Goal: Task Accomplishment & Management: Use online tool/utility

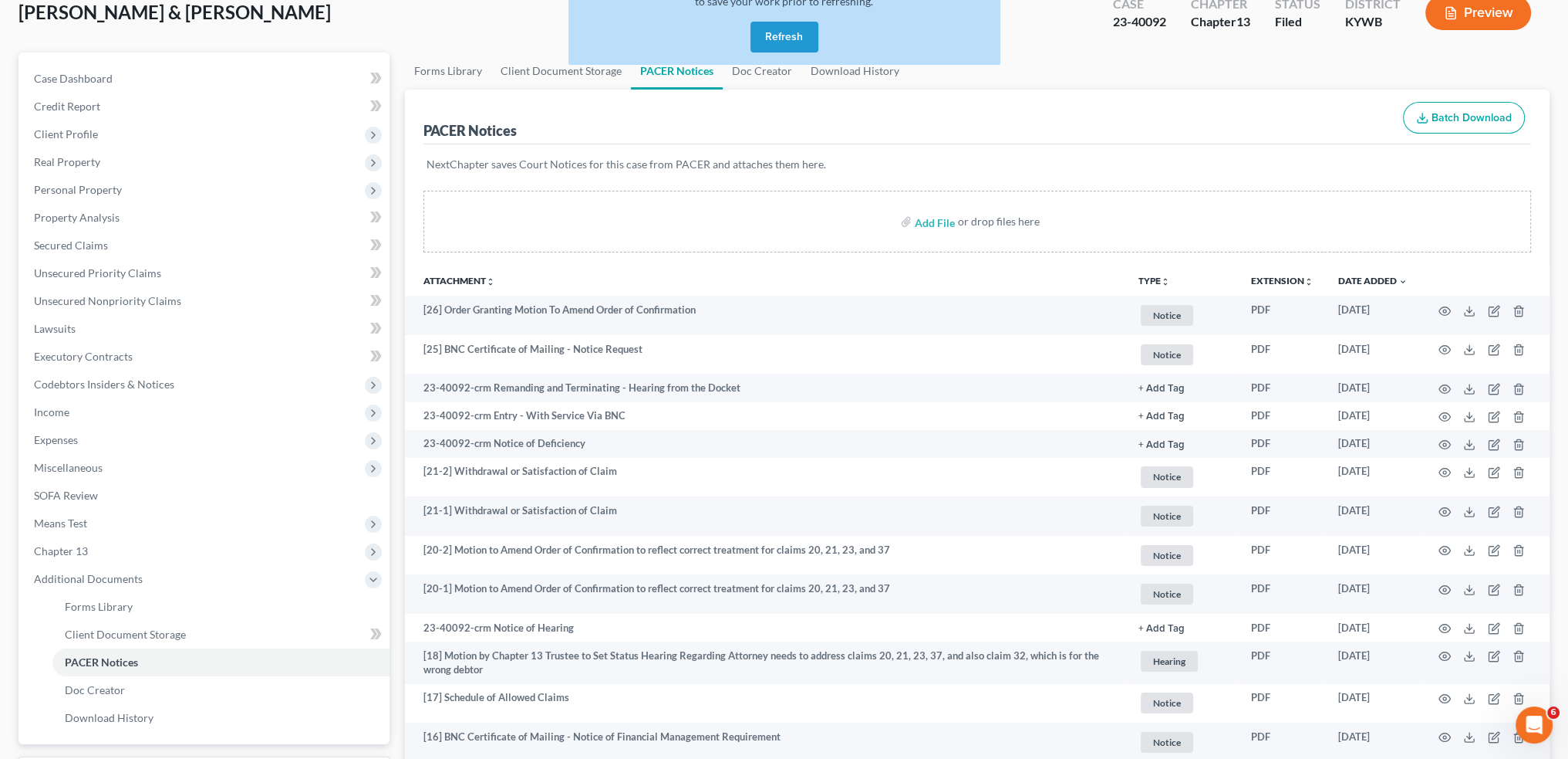
scroll to position [20721, 0]
click at [770, 23] on button "Refresh" at bounding box center [784, 37] width 68 height 31
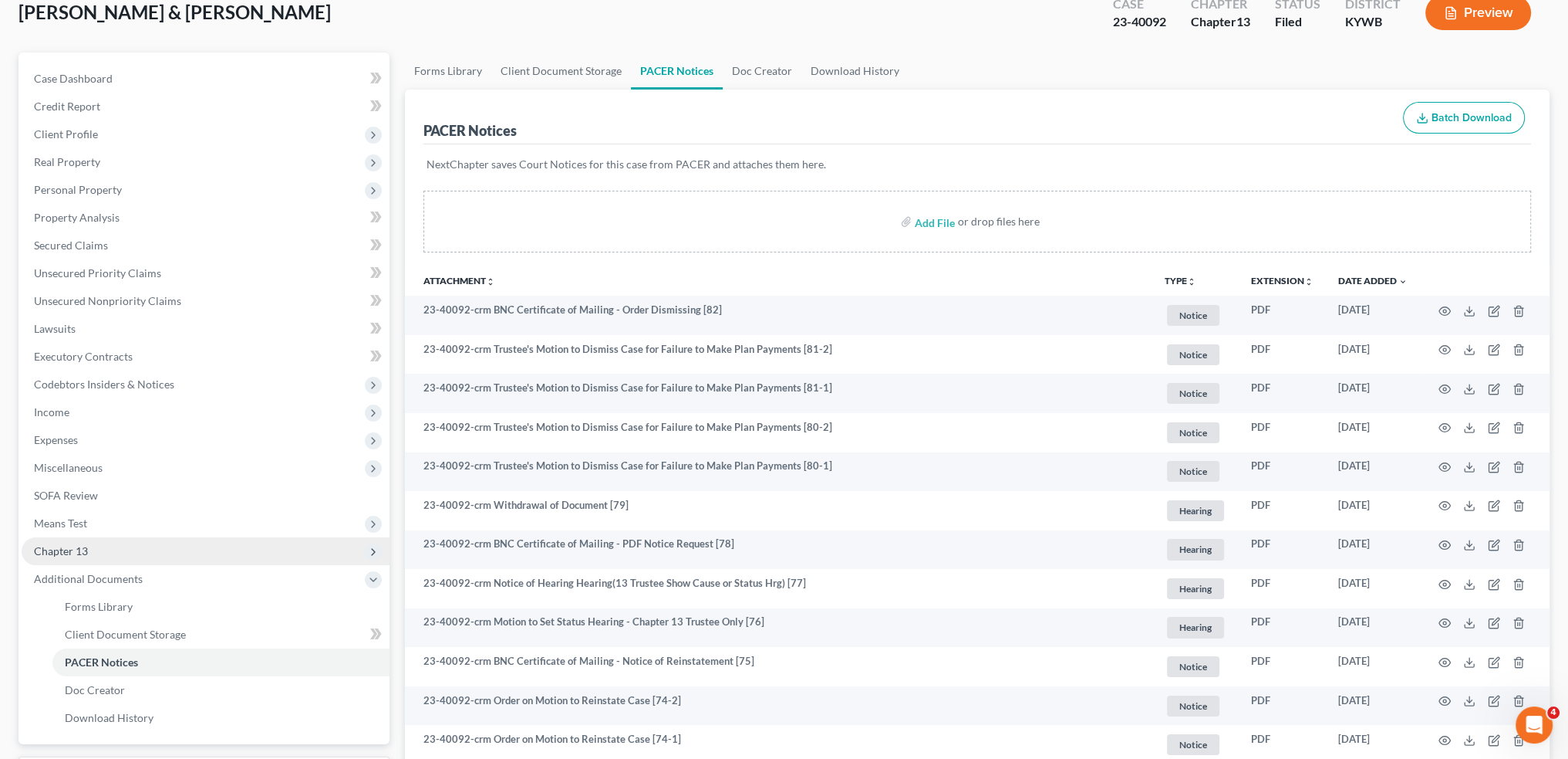
click at [176, 562] on span "Chapter 13" at bounding box center [205, 552] width 368 height 28
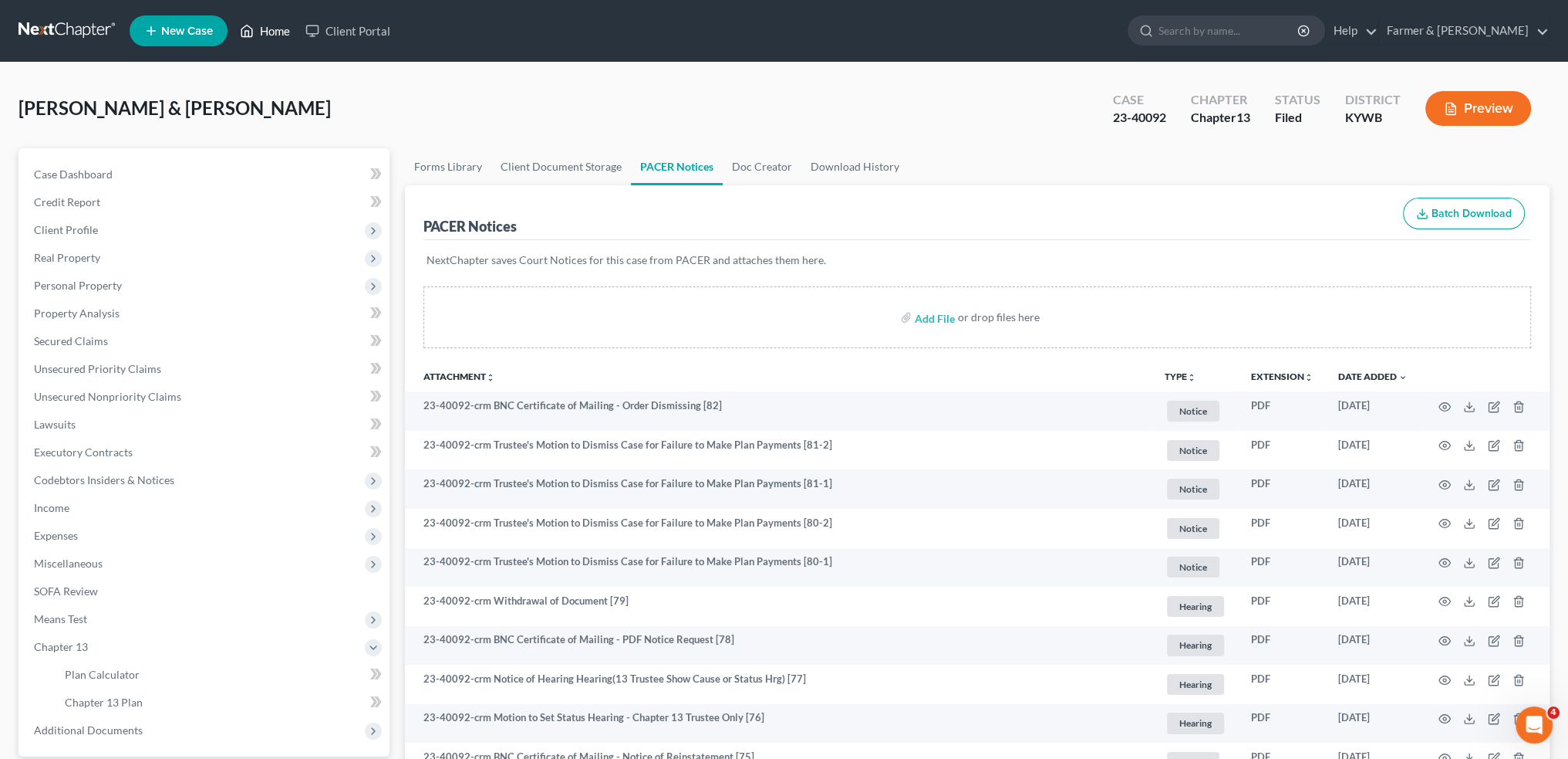
click at [264, 22] on link "Home" at bounding box center [265, 31] width 66 height 28
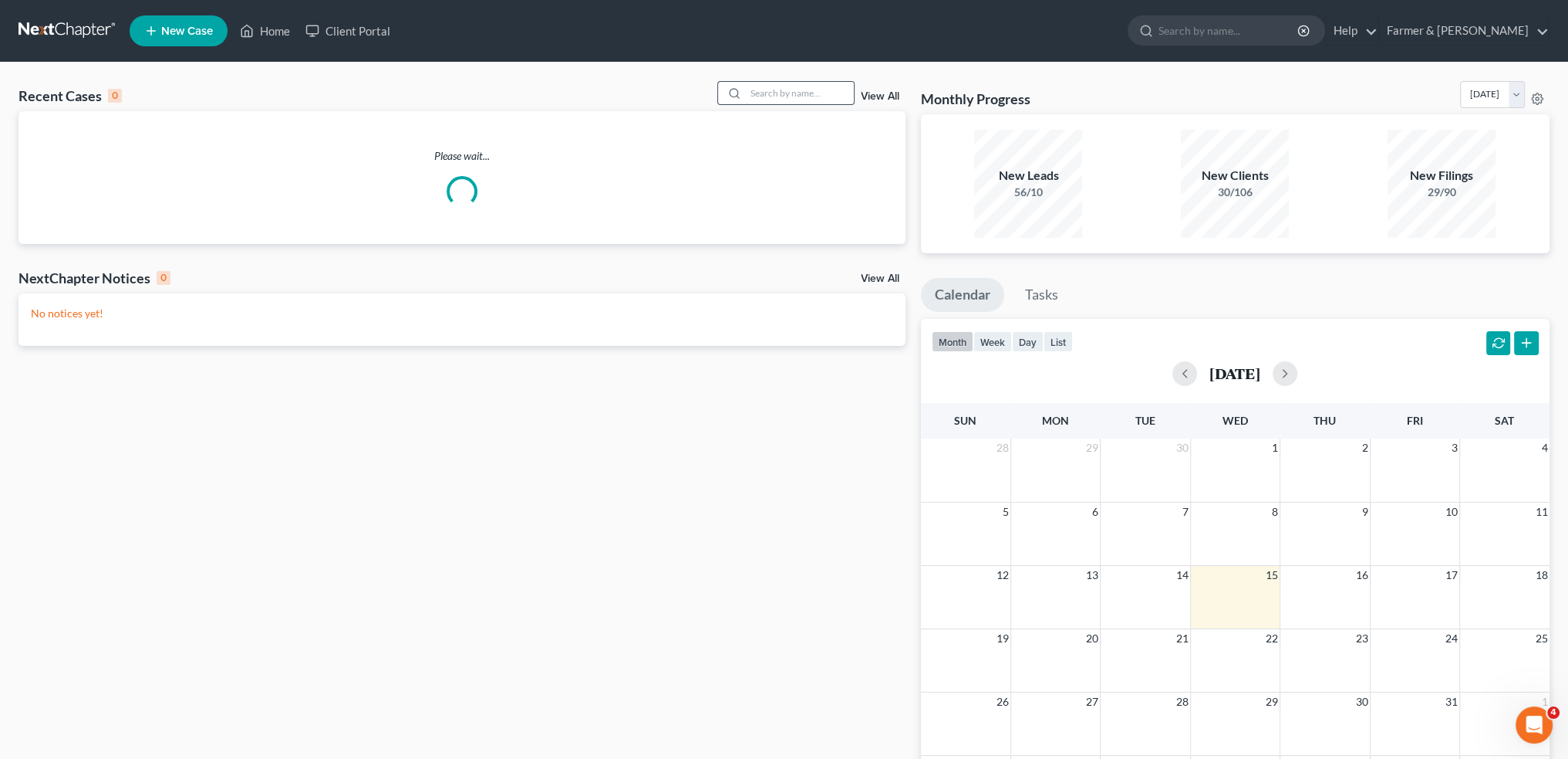
click at [760, 91] on input "search" at bounding box center [799, 93] width 108 height 22
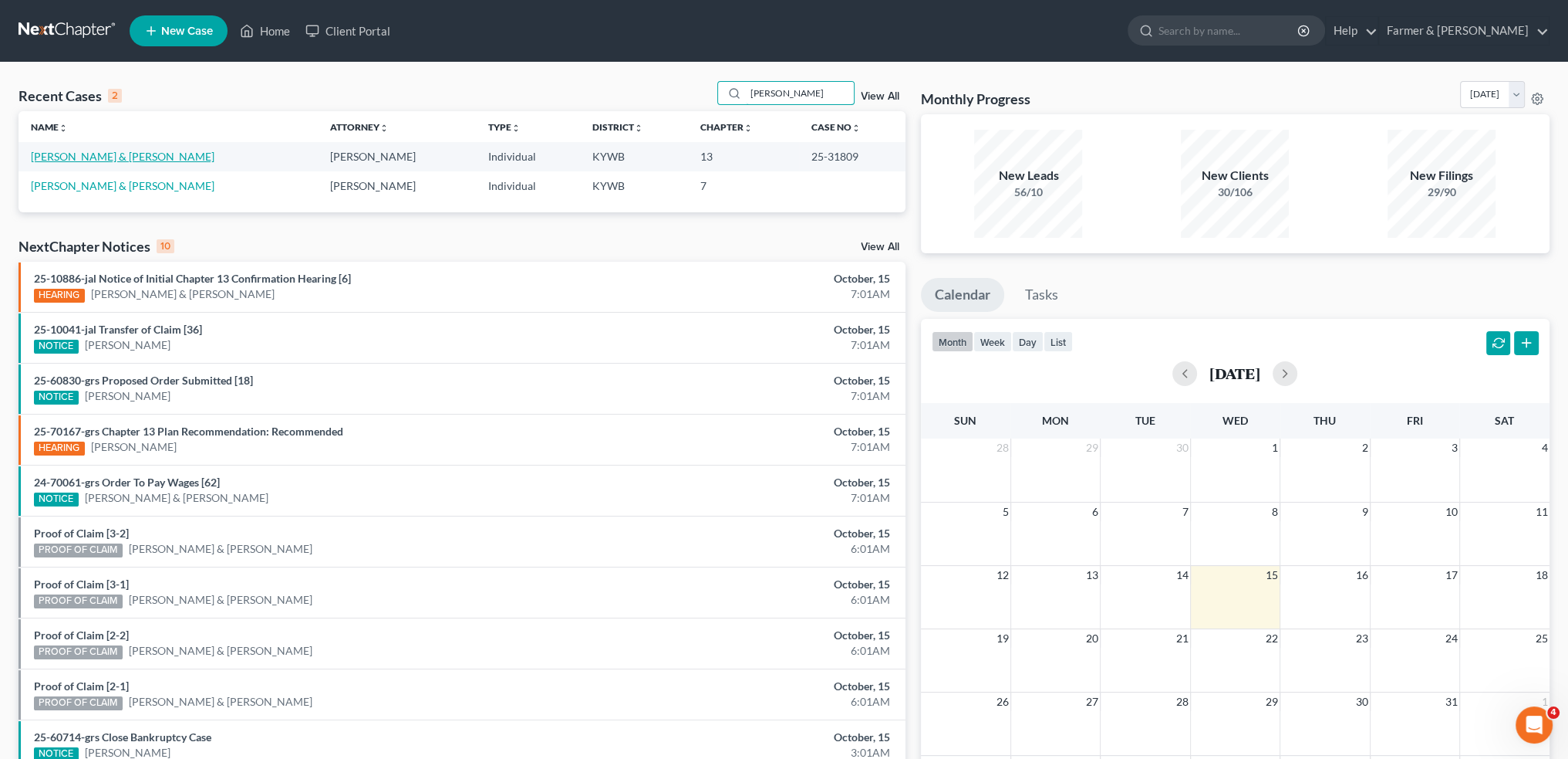
type input "WILLARD ROBBINS"
click at [71, 159] on link "Robbins, Willard & Taylor-Robbins, Anna" at bounding box center [123, 156] width 183 height 13
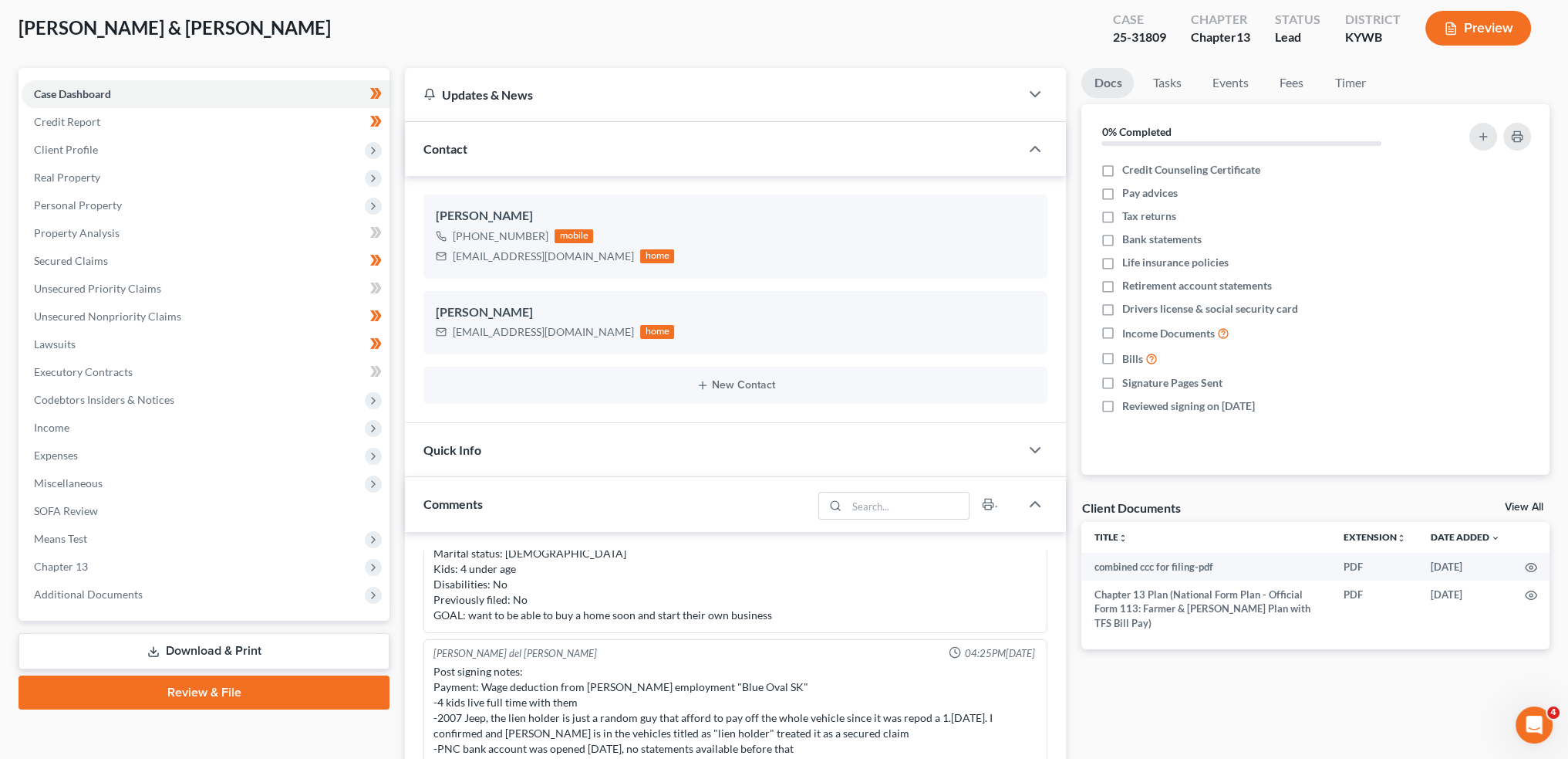
scroll to position [128, 0]
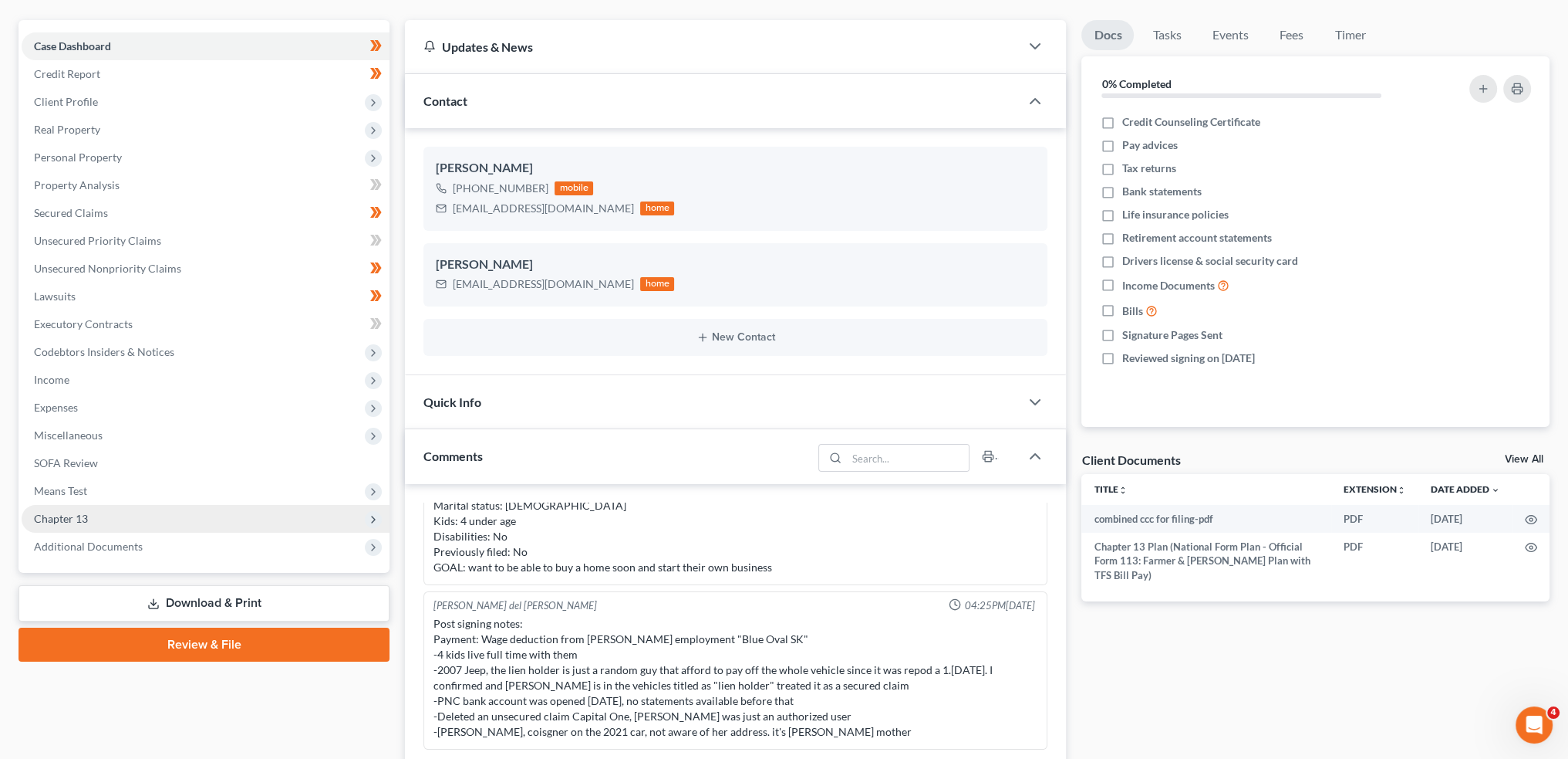
click at [117, 524] on span "Chapter 13" at bounding box center [205, 519] width 368 height 28
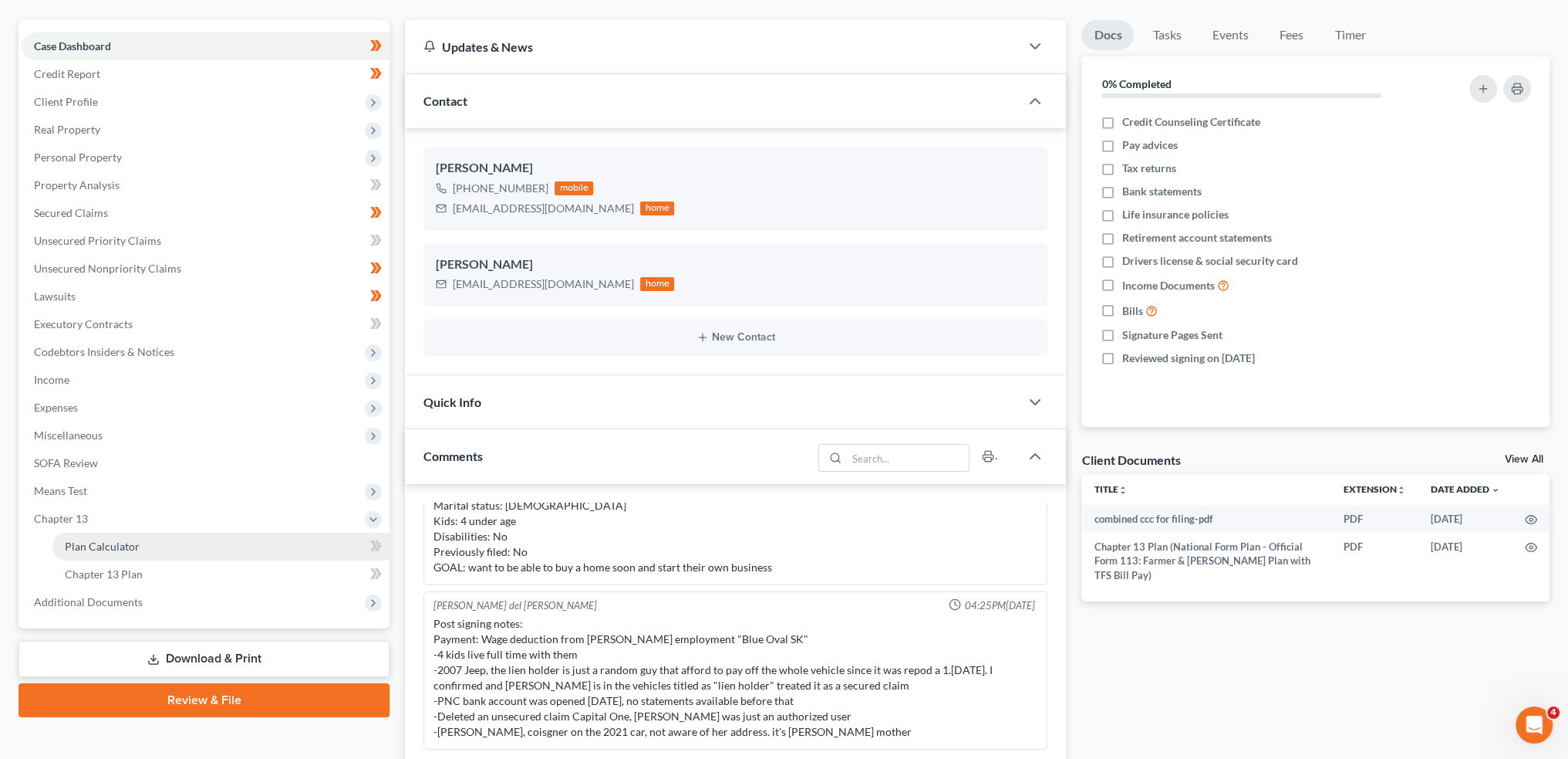
click at [124, 538] on link "Plan Calculator" at bounding box center [221, 547] width 337 height 28
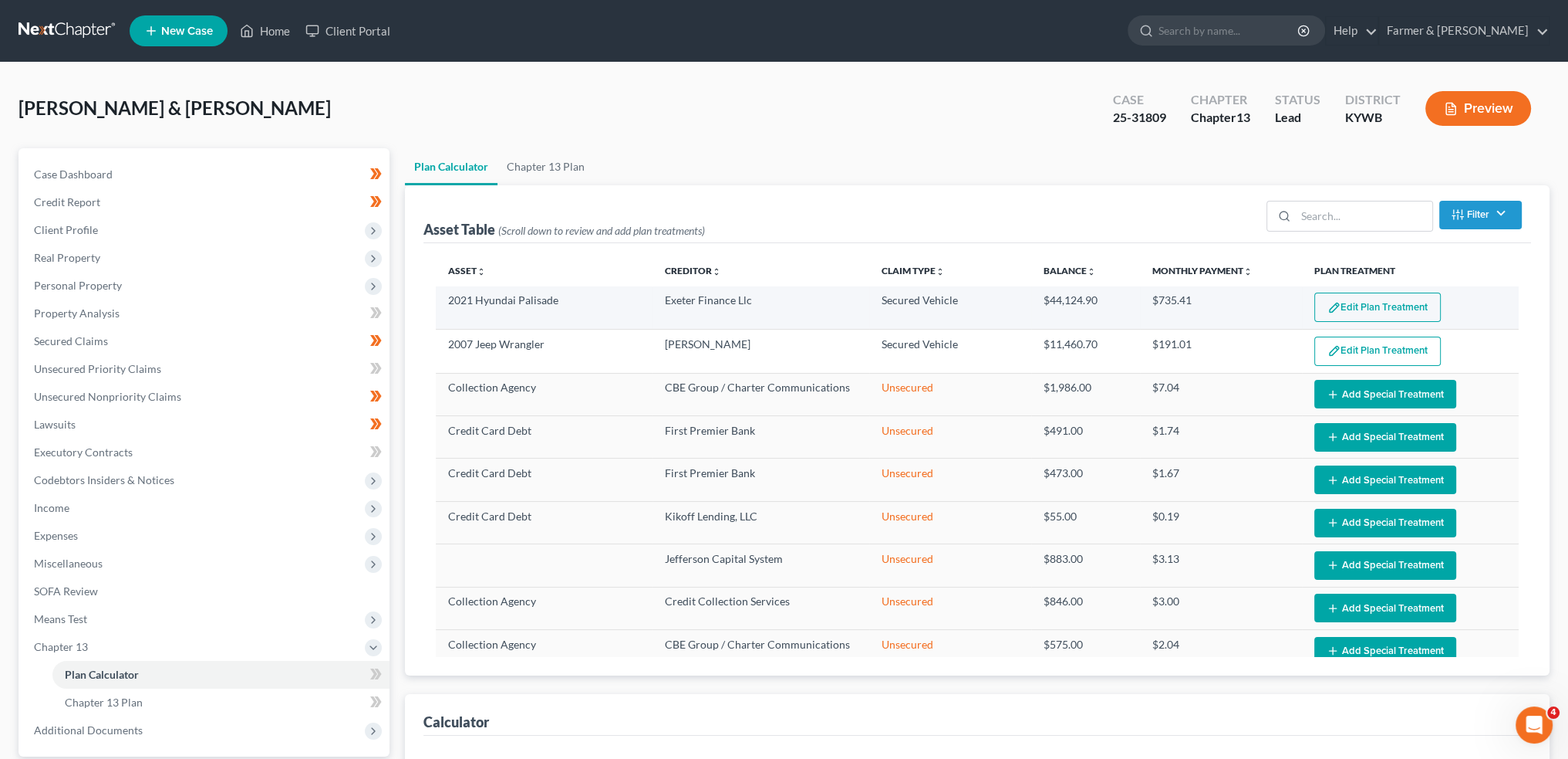
select select "59"
click at [1405, 311] on button "Edit Plan Treatment" at bounding box center [1378, 306] width 127 height 29
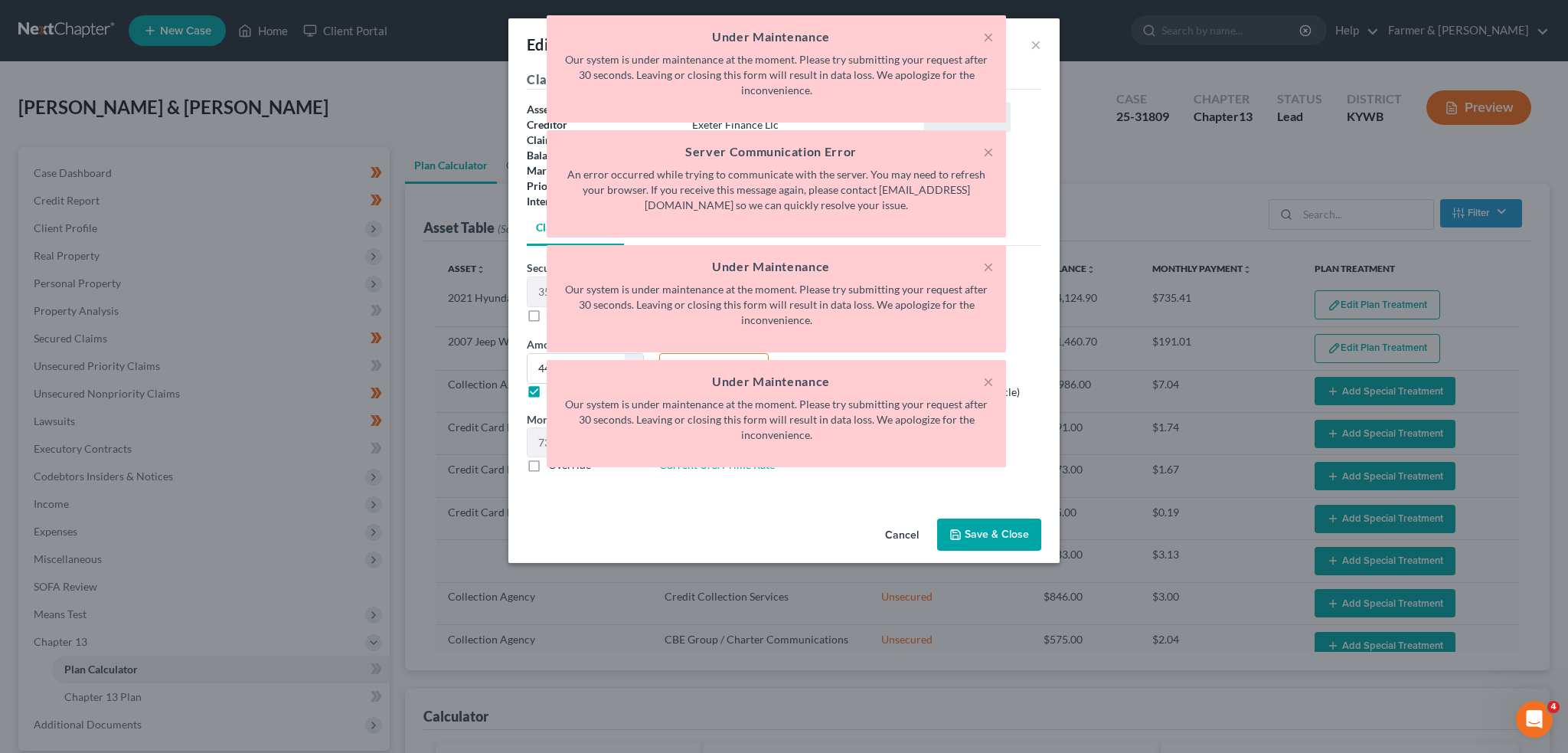
click at [999, 526] on button "Save & Close" at bounding box center [988, 534] width 104 height 33
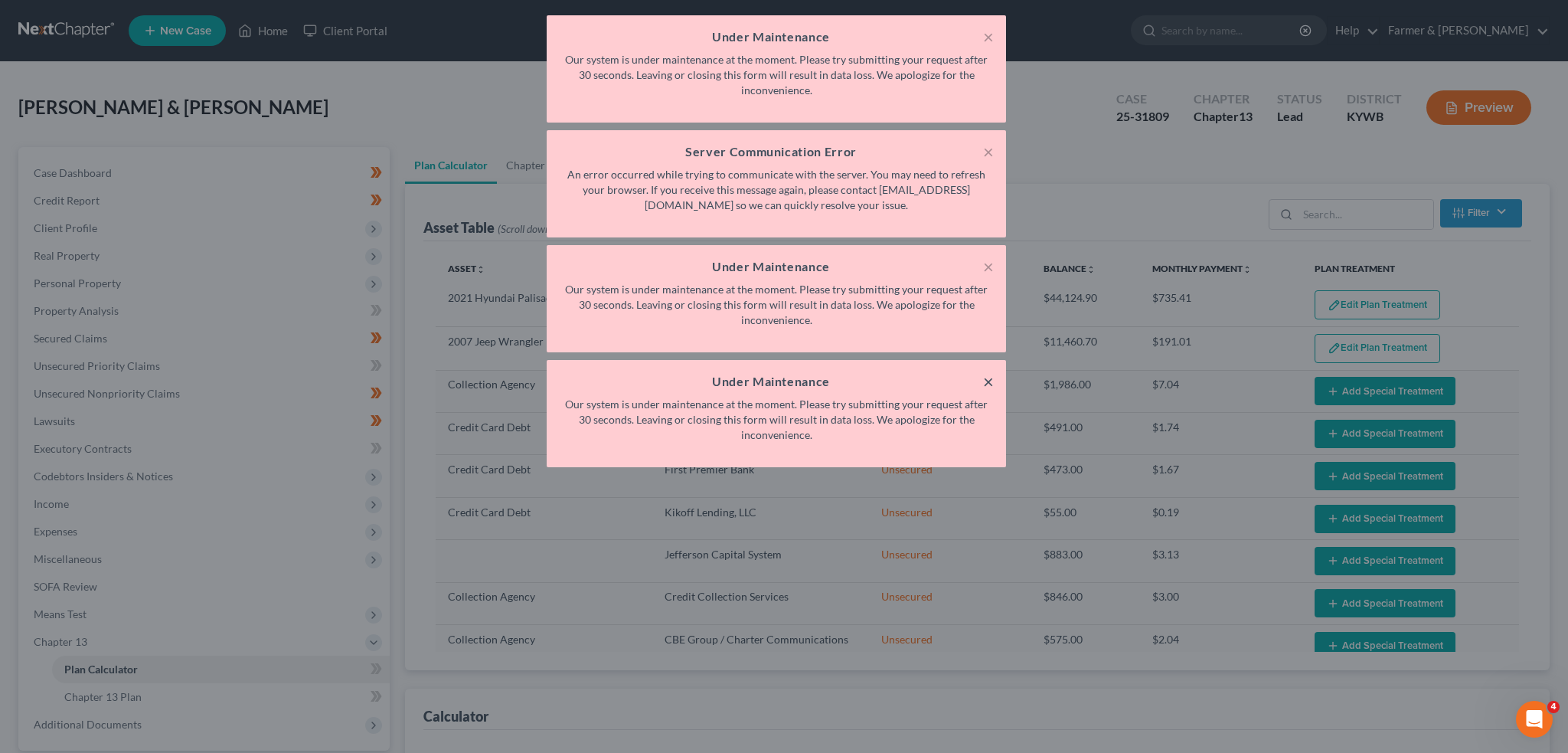
click at [988, 378] on div "× Under Maintenance Our system is under maintenance at the moment. Please try s…" at bounding box center [777, 414] width 459 height 107
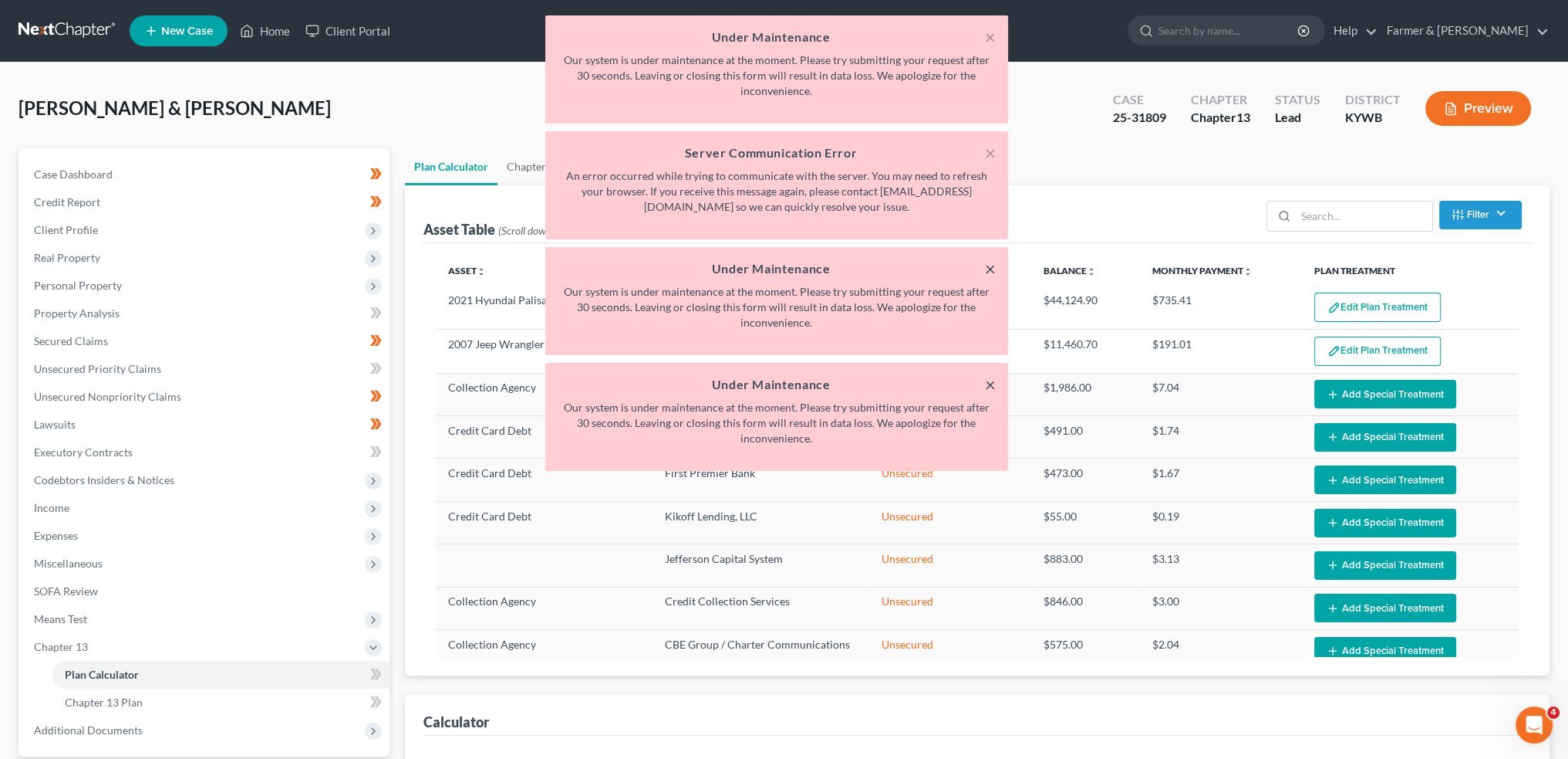
click at [991, 268] on button "×" at bounding box center [990, 268] width 11 height 19
select select "59"
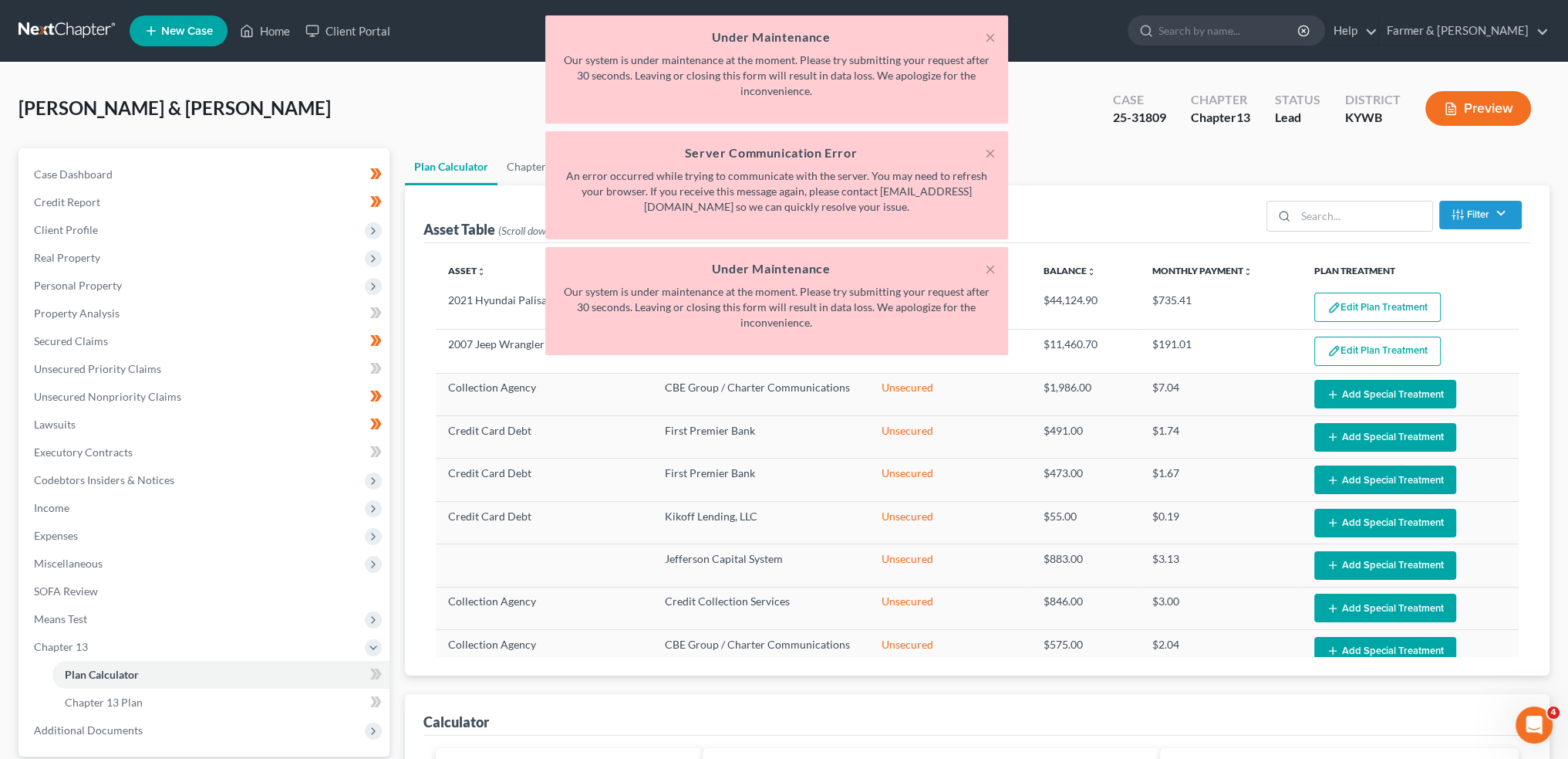
click at [981, 136] on div "× Server Communication Error An error occurred while trying to communicate with…" at bounding box center [777, 186] width 463 height 108
click at [991, 41] on button "×" at bounding box center [990, 37] width 11 height 19
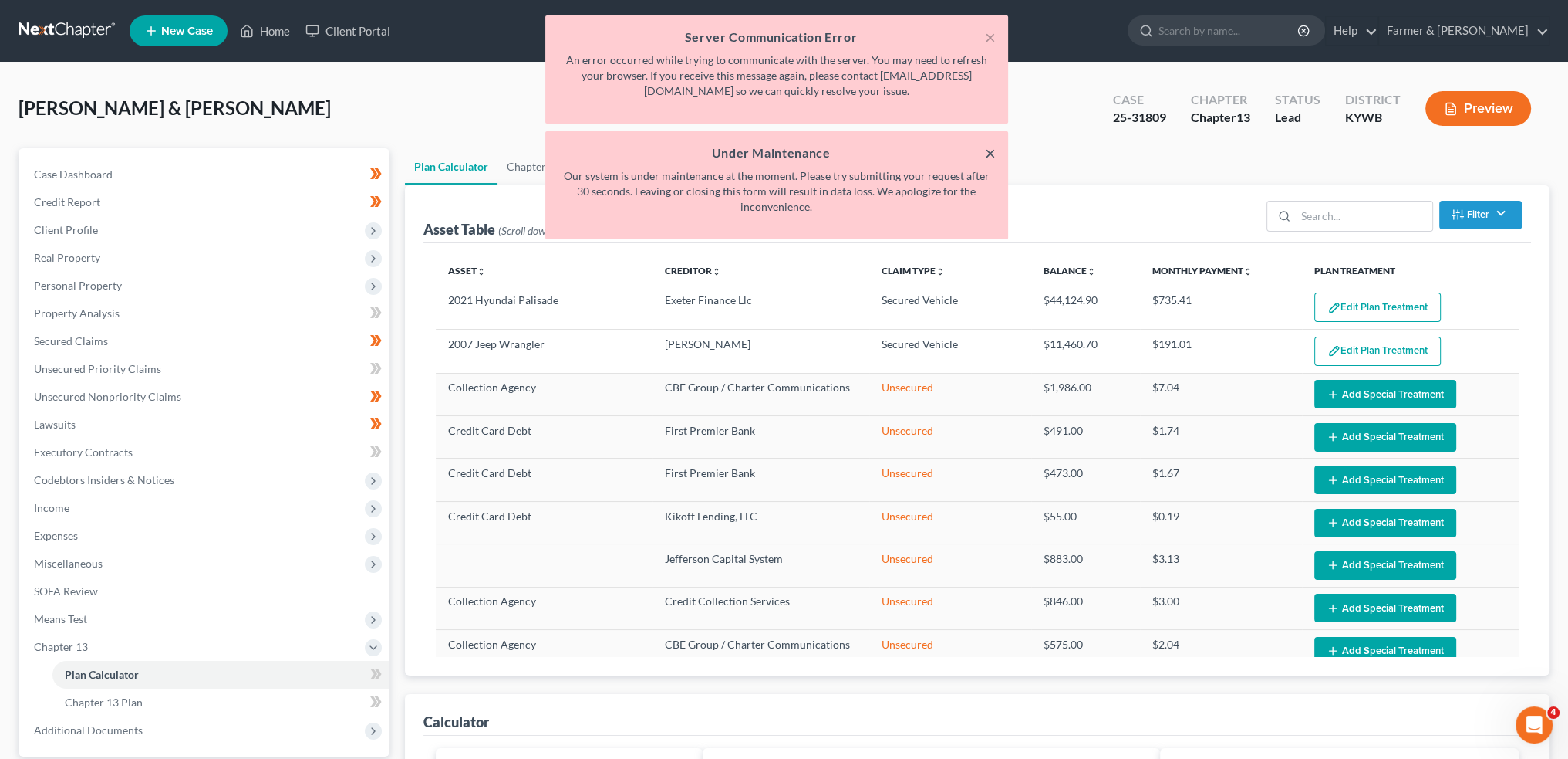
click at [988, 153] on button "×" at bounding box center [990, 153] width 11 height 19
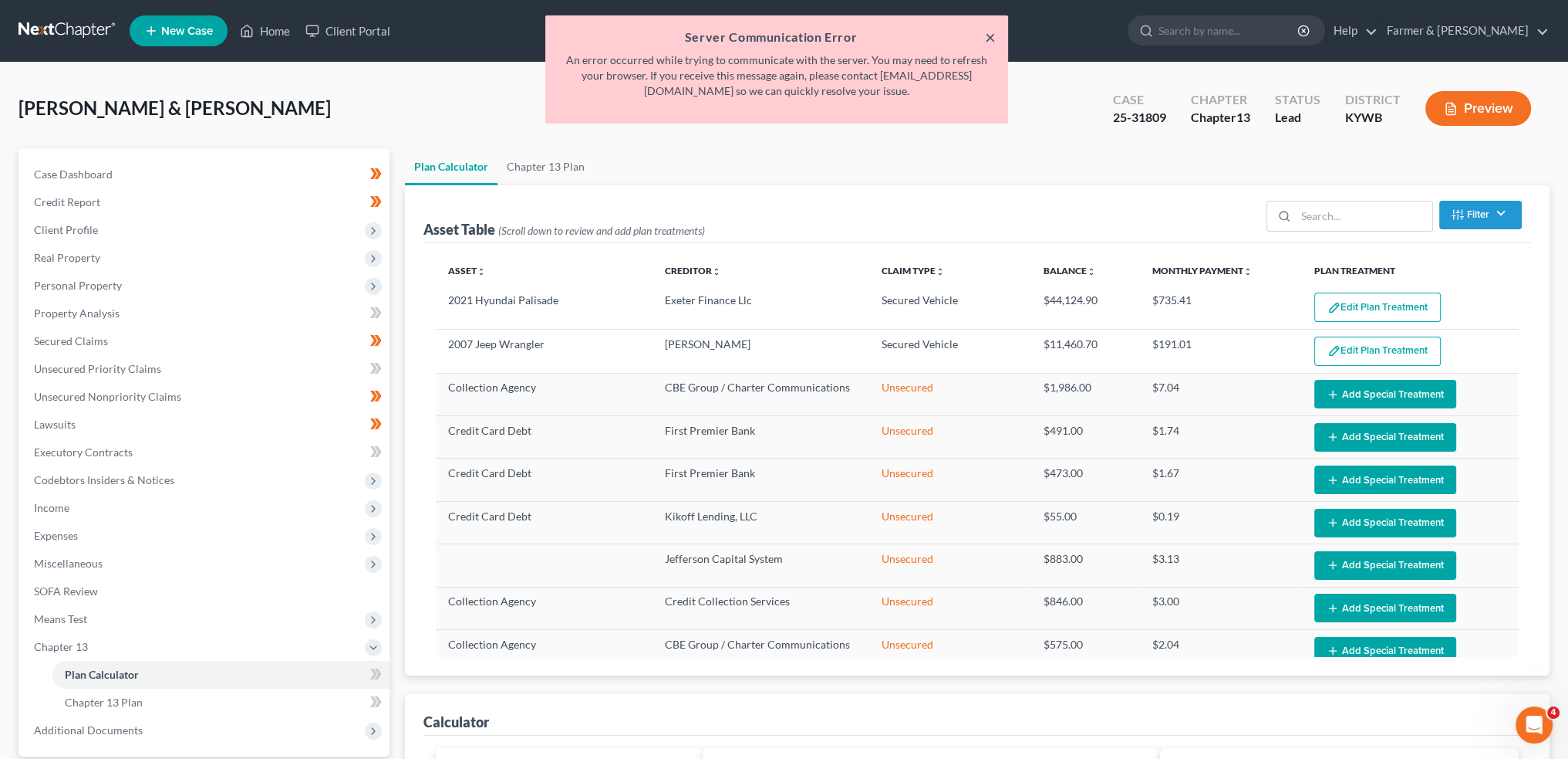
click at [987, 33] on button "×" at bounding box center [990, 37] width 11 height 19
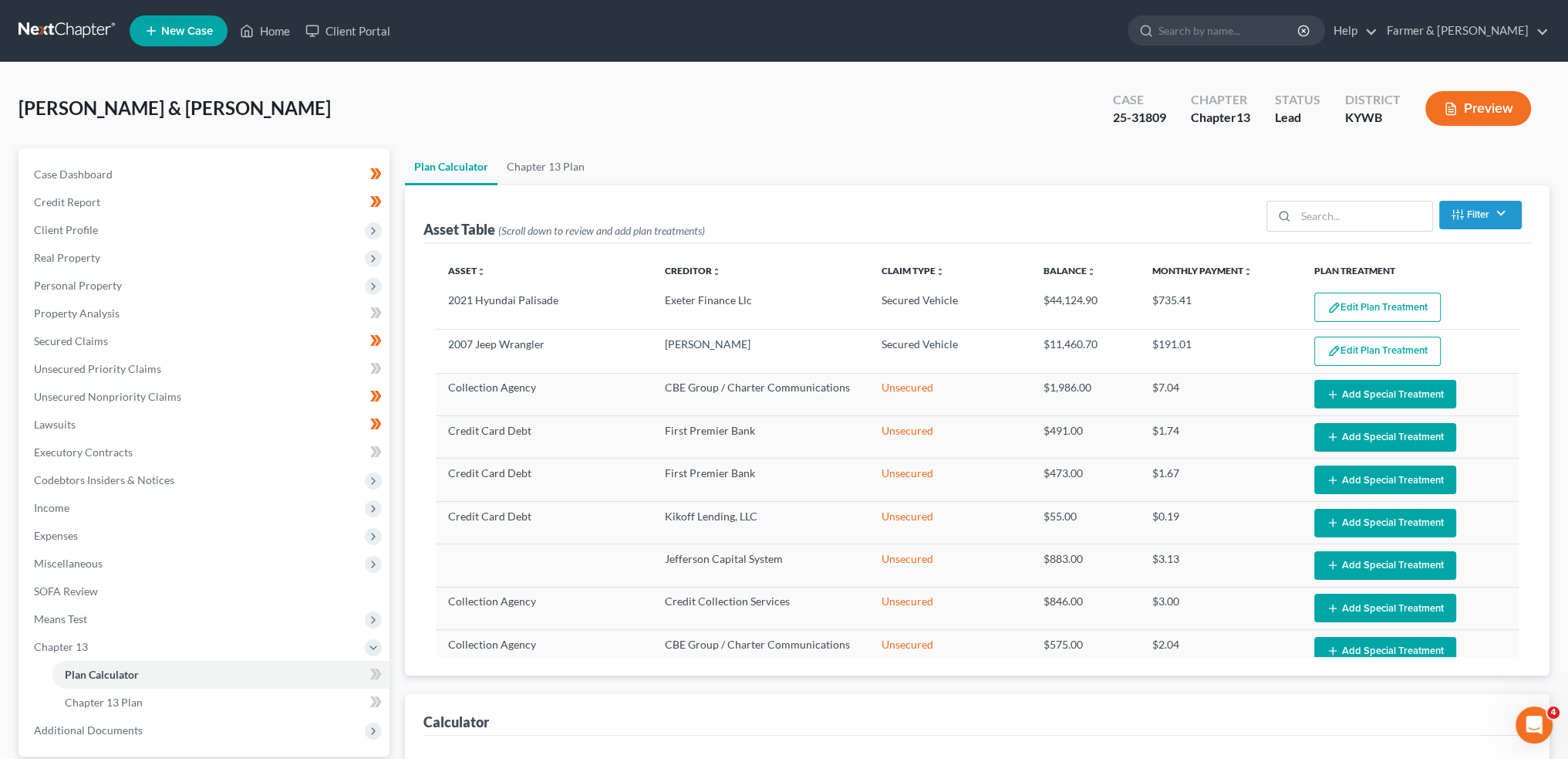
select select "59"
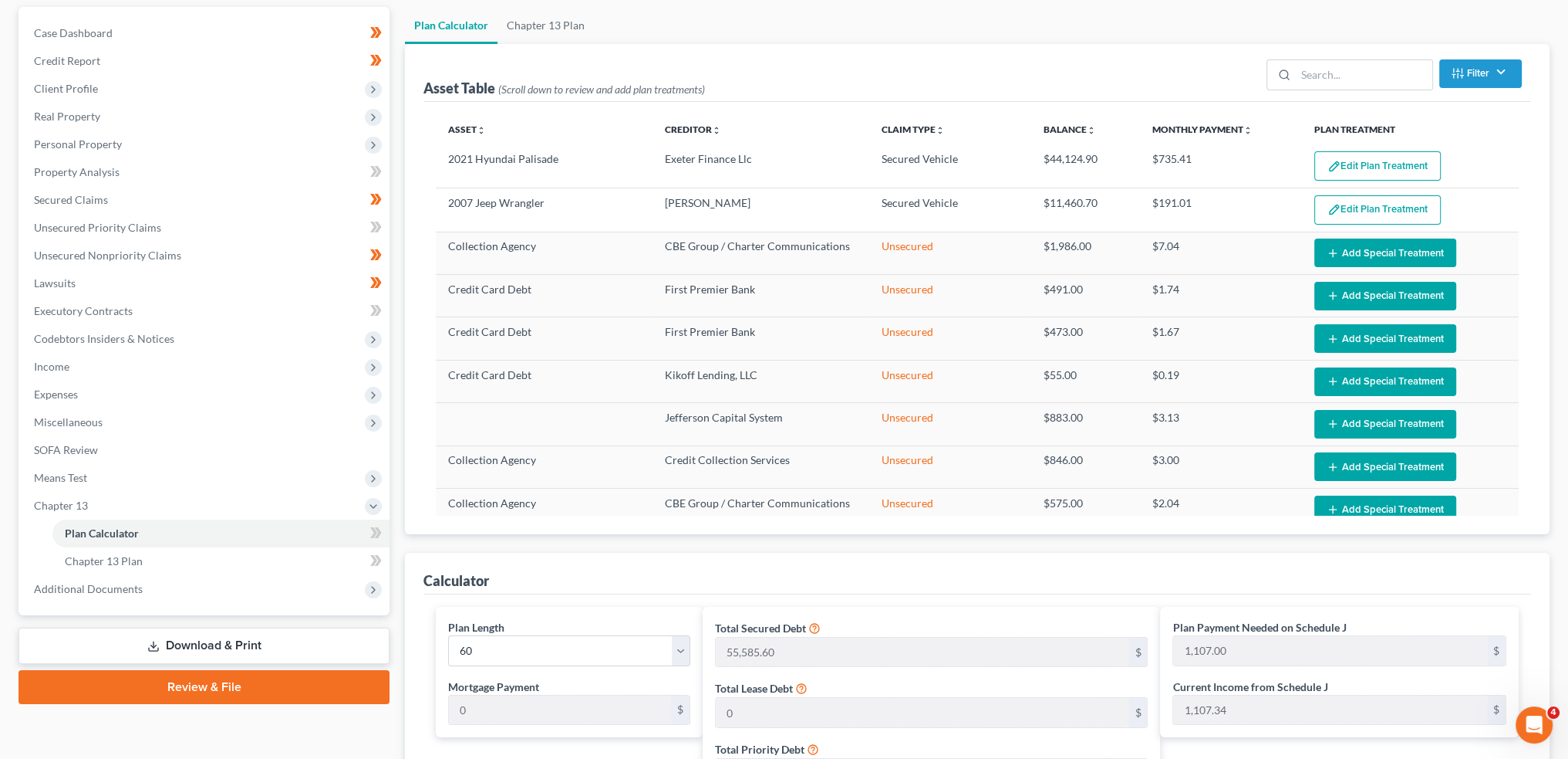
scroll to position [514, 0]
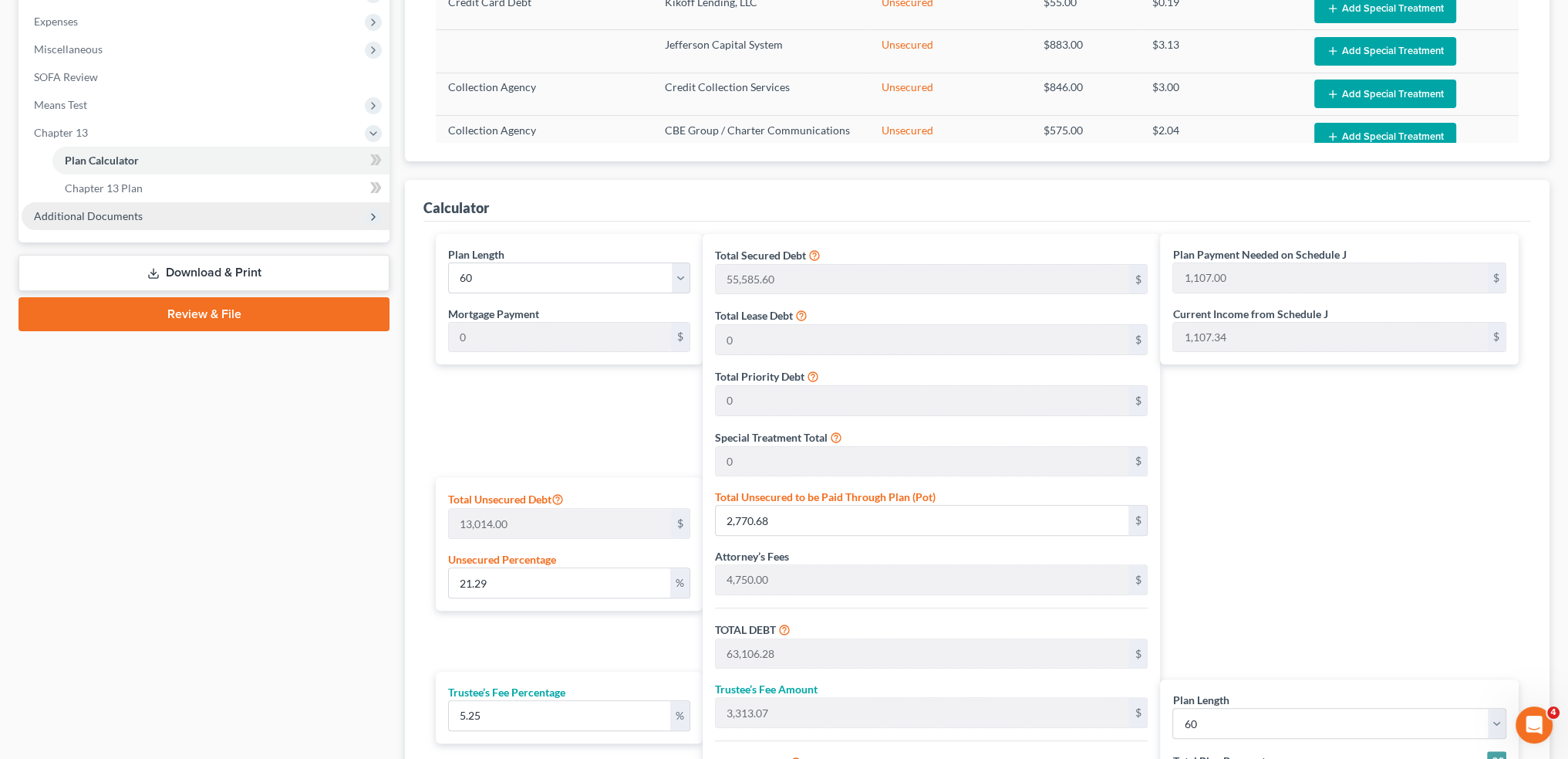
click at [80, 210] on span "Additional Documents" at bounding box center [88, 215] width 109 height 13
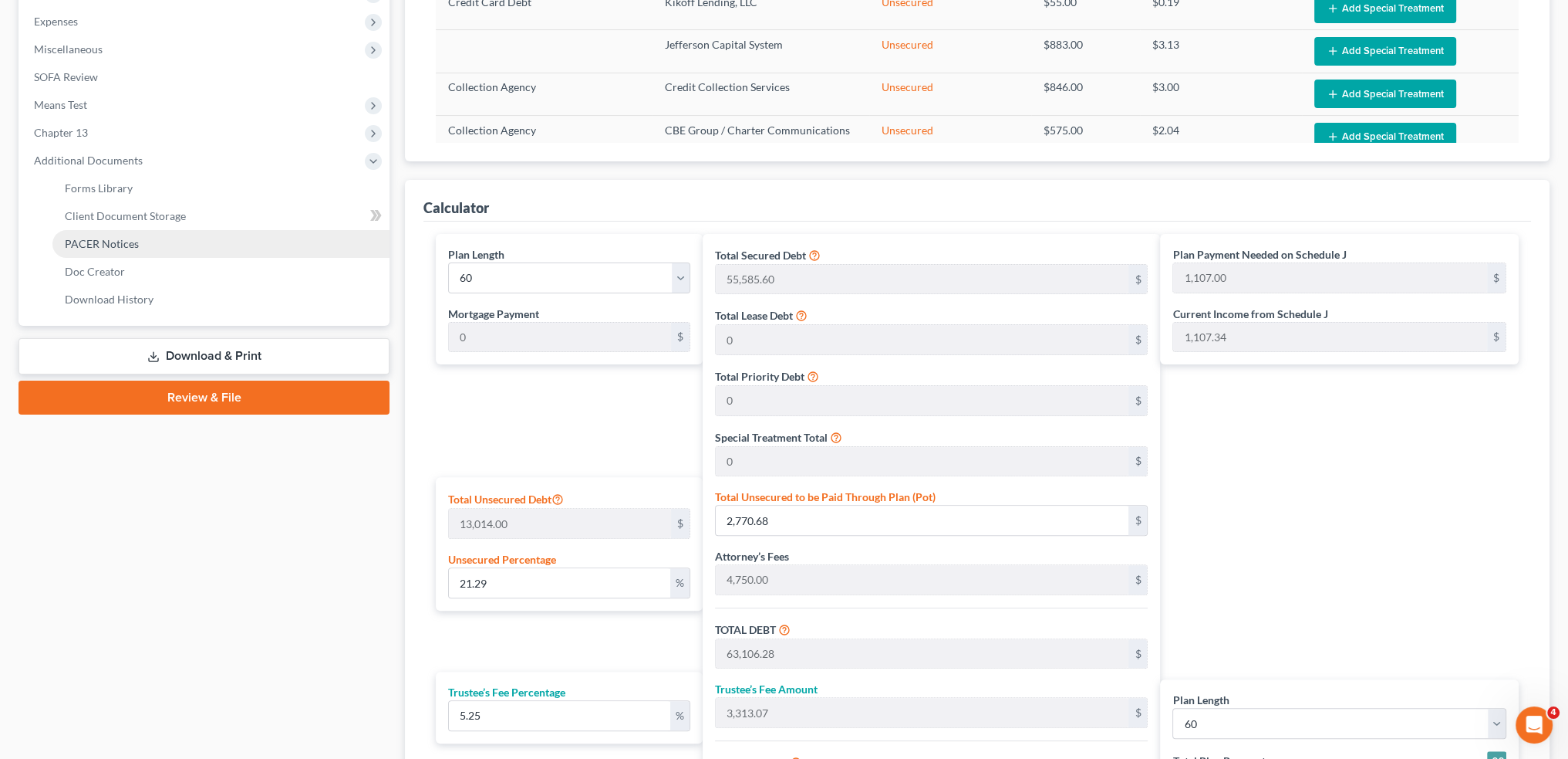
click at [90, 240] on span "PACER Notices" at bounding box center [102, 243] width 74 height 13
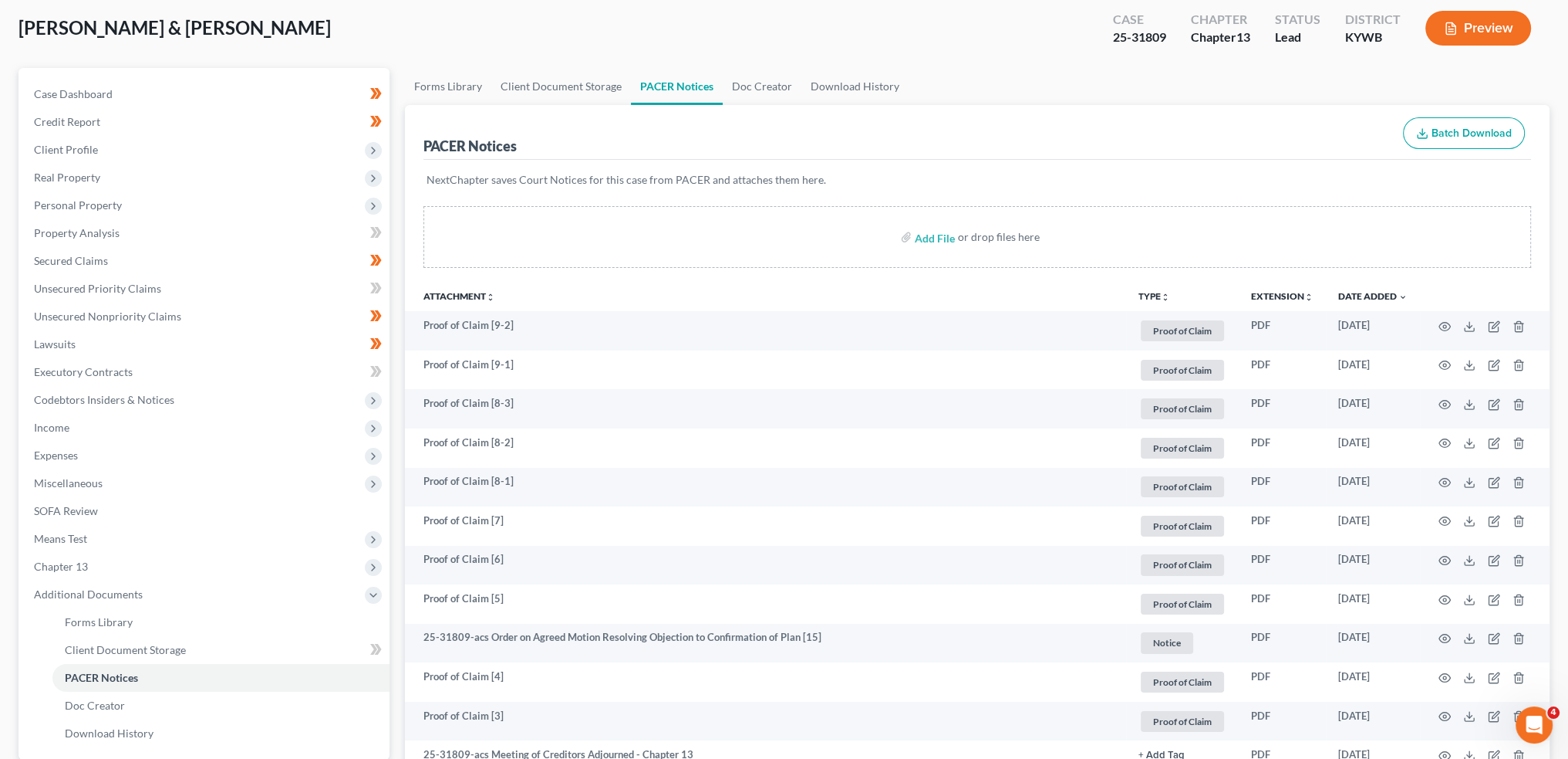
scroll to position [128, 0]
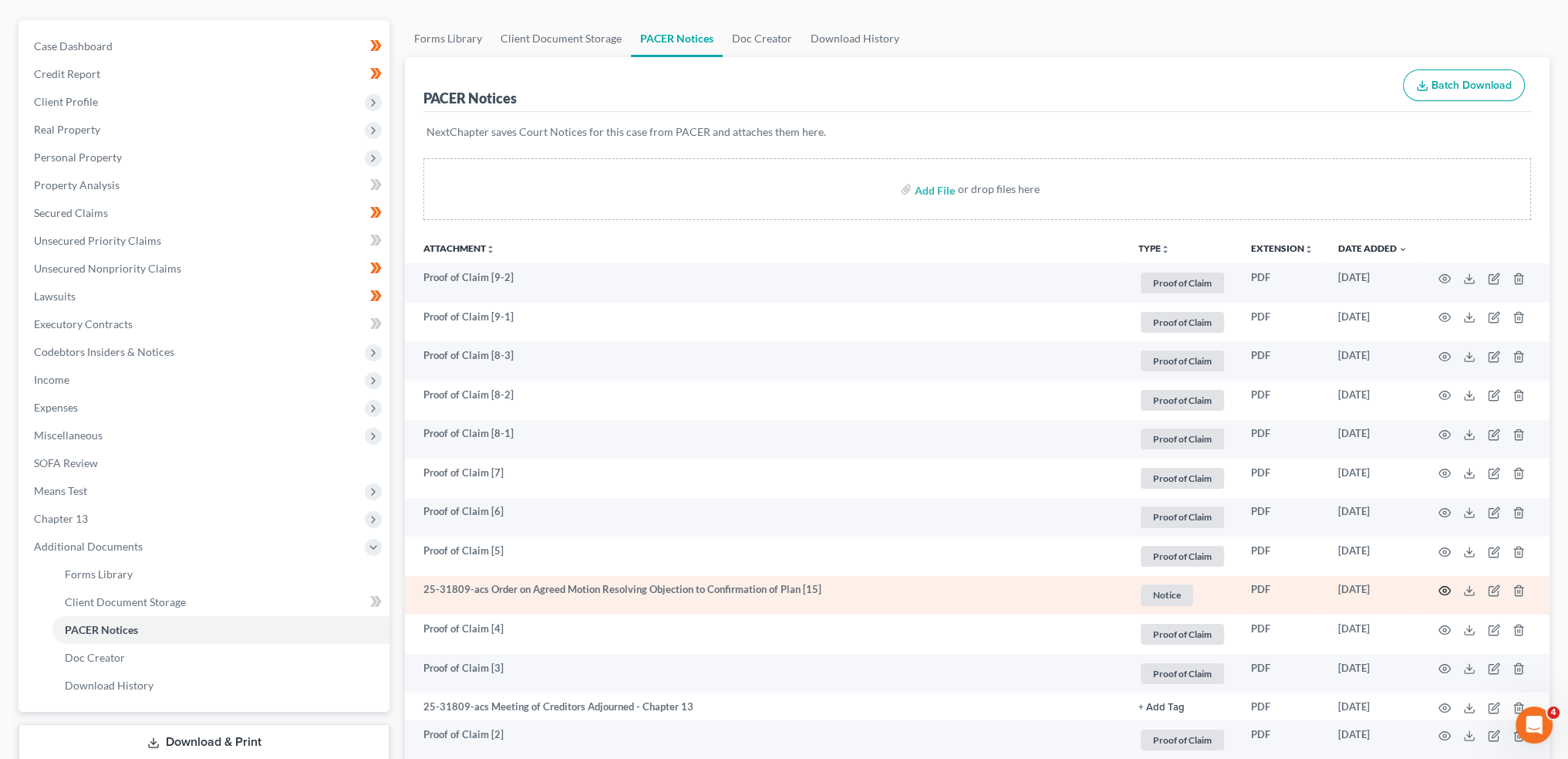
click at [1444, 589] on icon "button" at bounding box center [1444, 590] width 12 height 12
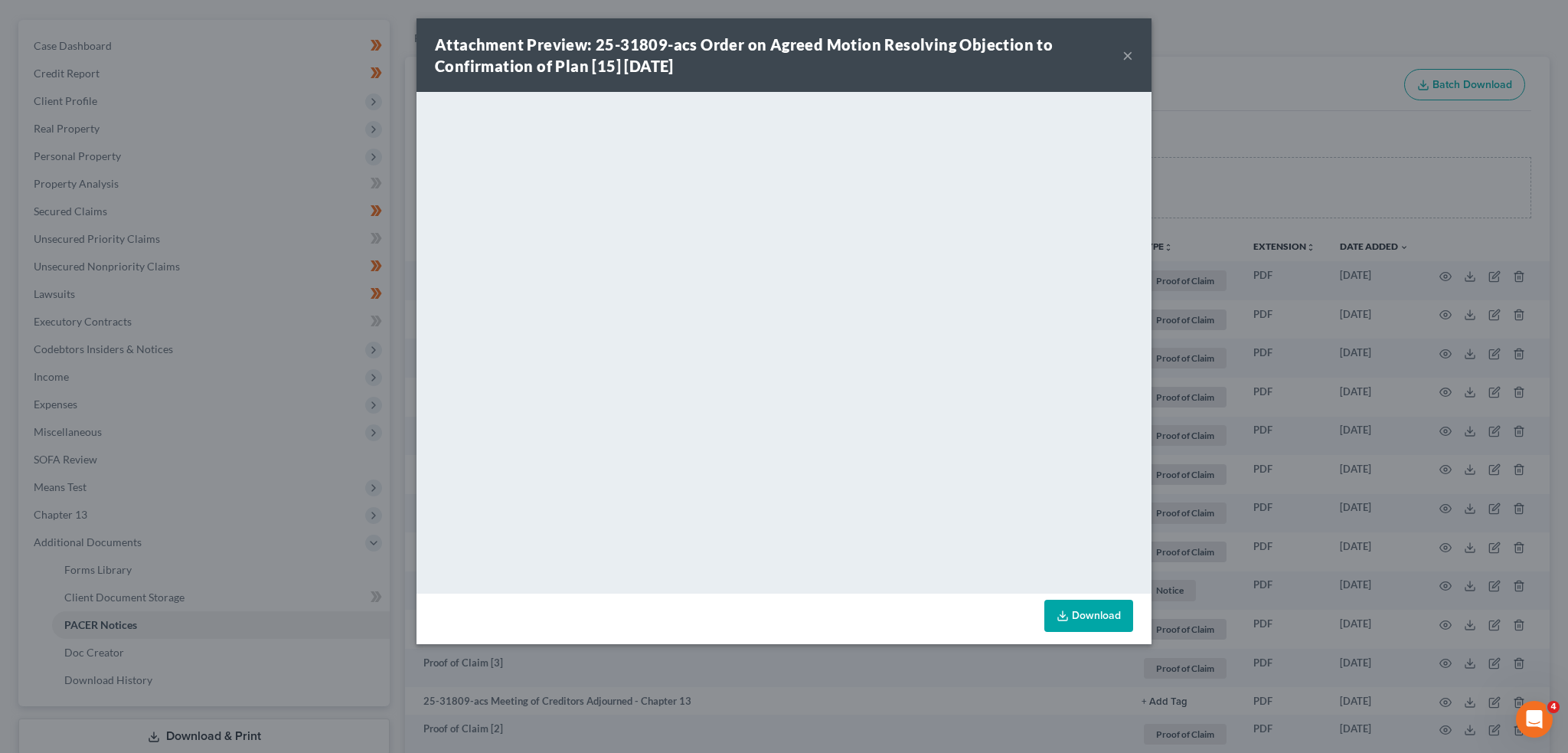
click at [1130, 48] on button "×" at bounding box center [1128, 54] width 11 height 19
